Goal: Task Accomplishment & Management: Use online tool/utility

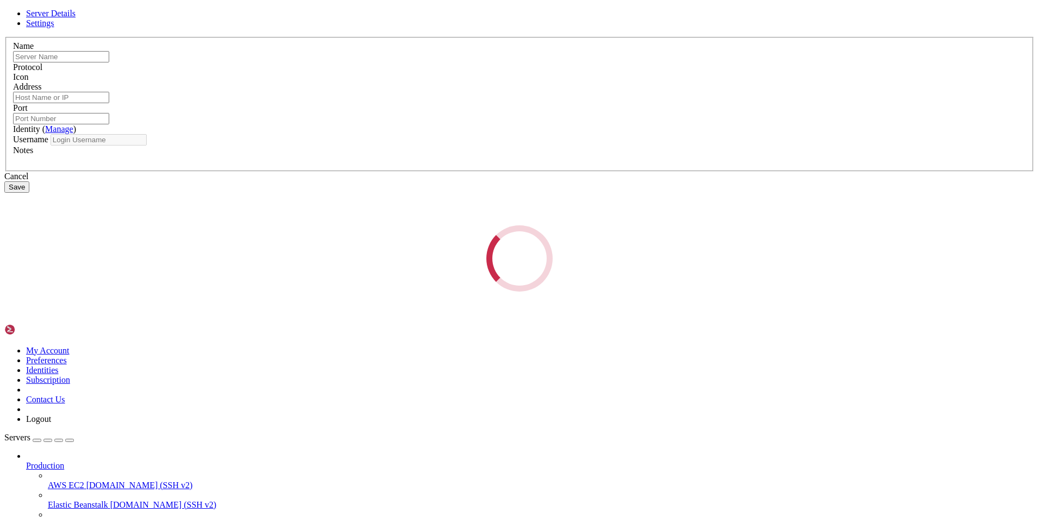
type input "jurnal"
type input "[TECHNICAL_ID]"
type input "22"
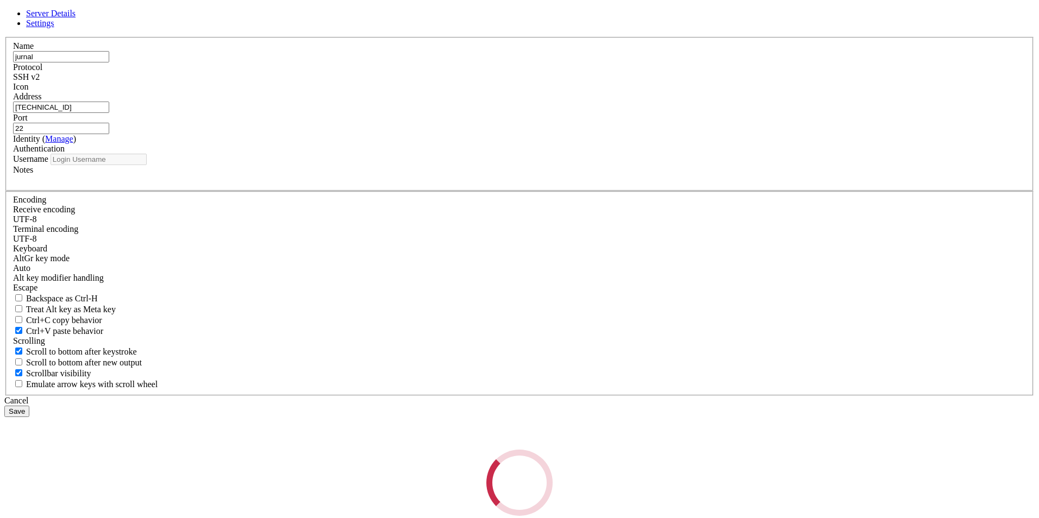
type input "root"
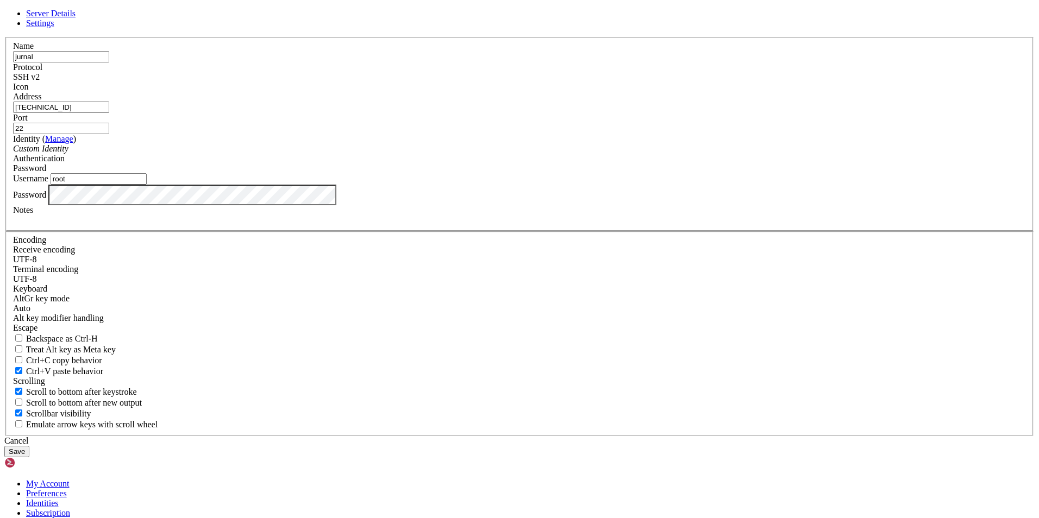
click at [593, 383] on div "Name jurnal Protocol SSH v2 Icon Address [TECHNICAL_ID] ( Manage )" at bounding box center [519, 236] width 1030 height 399
click at [592, 436] on div "Cancel" at bounding box center [519, 441] width 1030 height 10
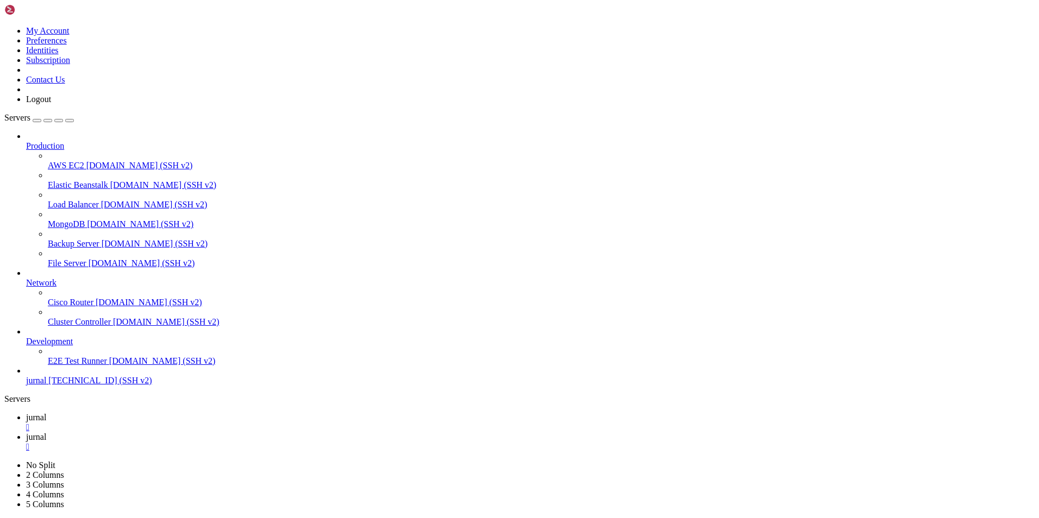
click at [226, 433] on link "jurnal " at bounding box center [530, 443] width 1009 height 20
drag, startPoint x: 902, startPoint y: 42, endPoint x: 802, endPoint y: 61, distance: 101.7
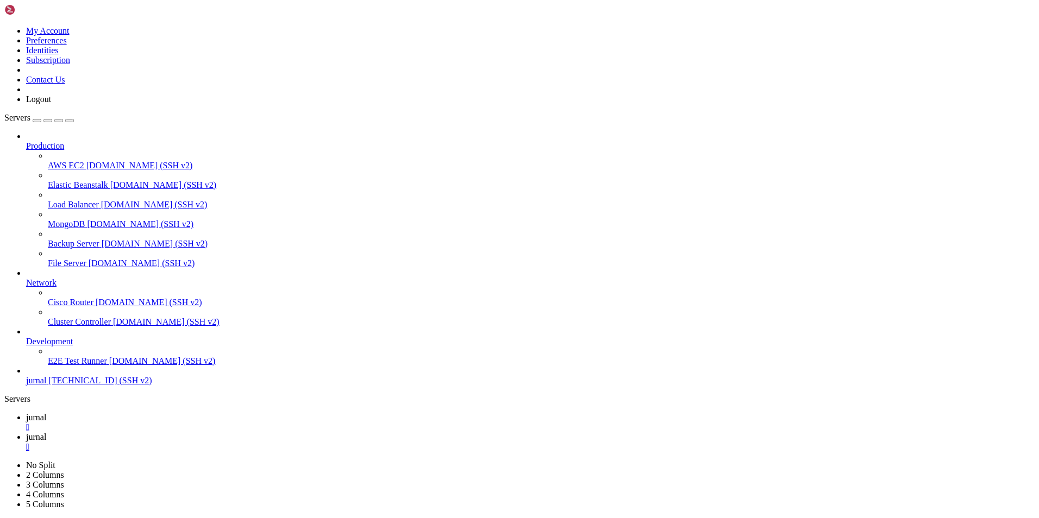
scroll to position [0, 0]
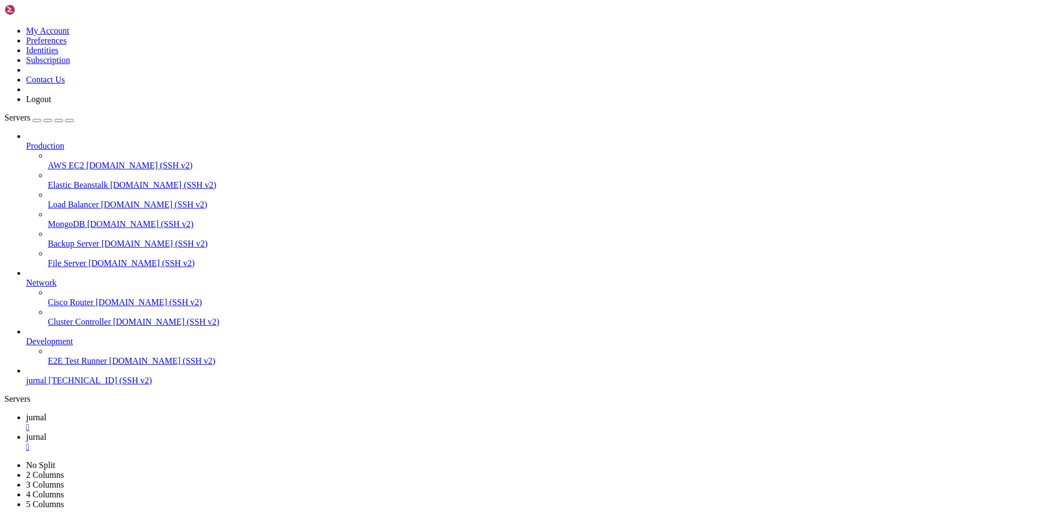
type input "/var/www"
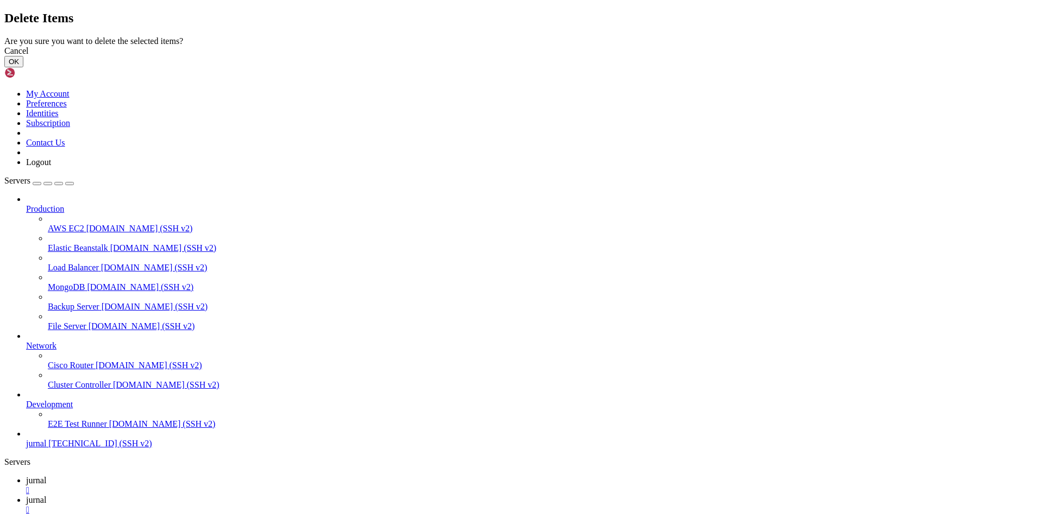
click at [23, 67] on button "OK" at bounding box center [13, 61] width 19 height 11
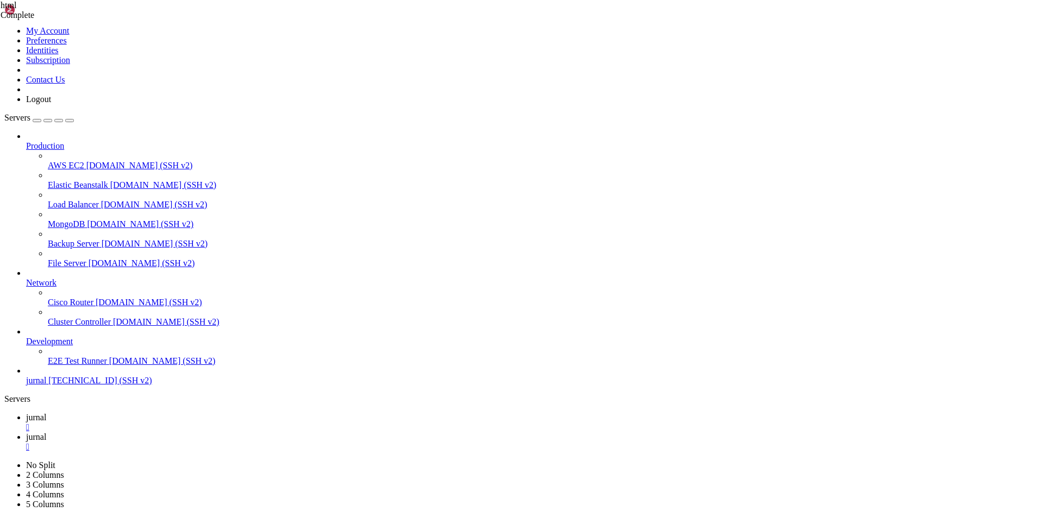
click at [160, 413] on link "jurnal " at bounding box center [530, 423] width 1009 height 20
drag, startPoint x: 59, startPoint y: 922, endPoint x: 51, endPoint y: 938, distance: 18.2
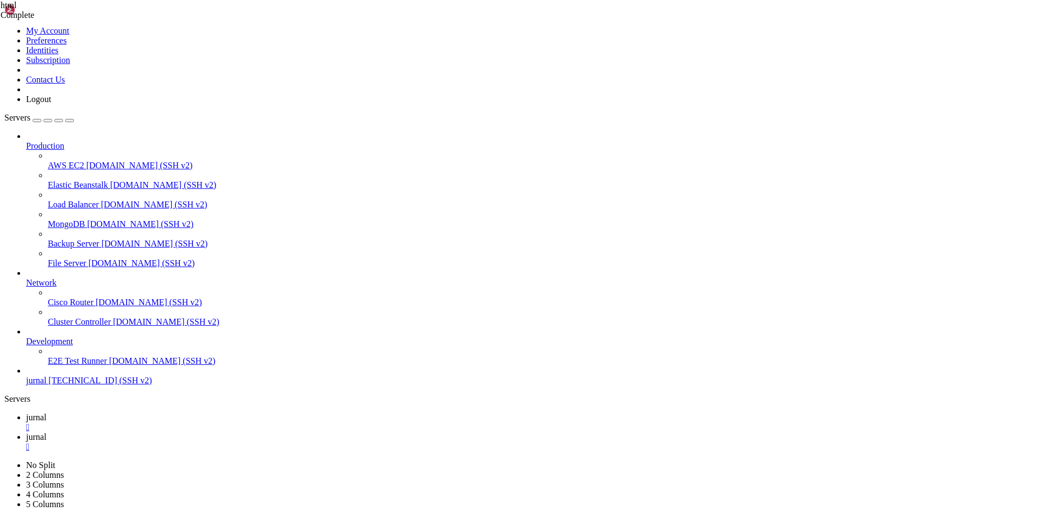
drag, startPoint x: 137, startPoint y: 661, endPoint x: 79, endPoint y: 660, distance: 58.2
click at [203, 433] on link "jurnal " at bounding box center [530, 443] width 1009 height 20
click at [155, 413] on link "jurnal " at bounding box center [530, 423] width 1009 height 20
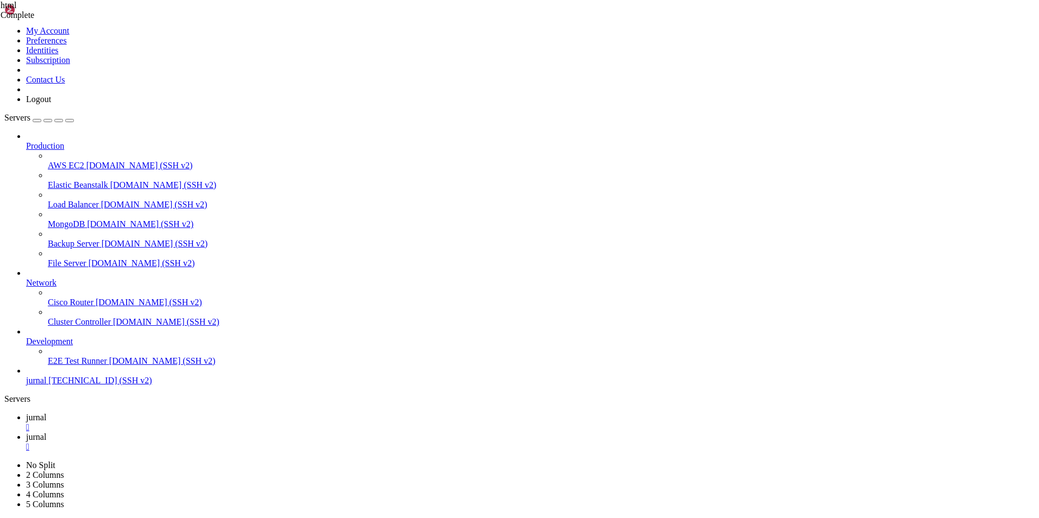
drag, startPoint x: 173, startPoint y: 982, endPoint x: 138, endPoint y: 853, distance: 133.6
drag, startPoint x: 185, startPoint y: 824, endPoint x: 149, endPoint y: 898, distance: 82.6
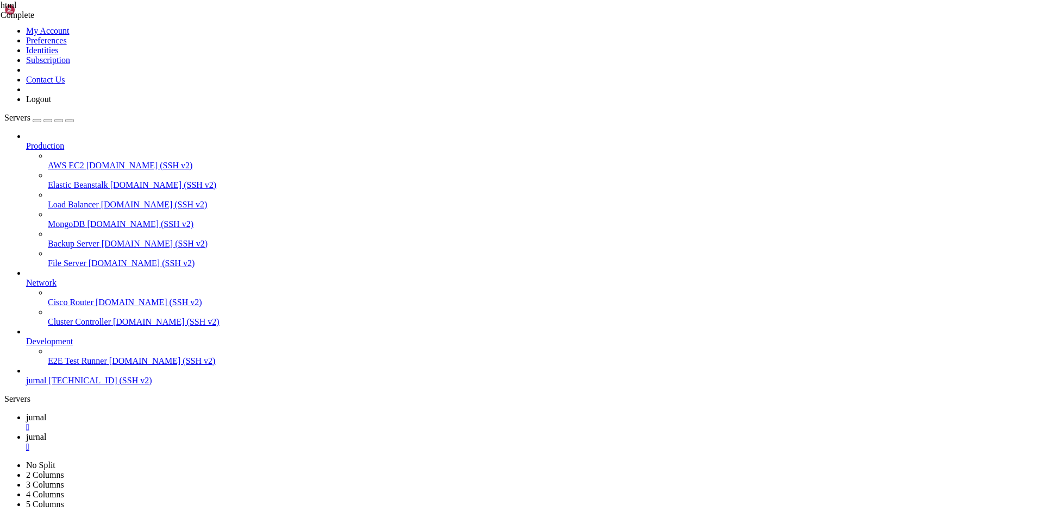
drag, startPoint x: 213, startPoint y: 1002, endPoint x: 157, endPoint y: 982, distance: 60.2
